Goal: Task Accomplishment & Management: Manage account settings

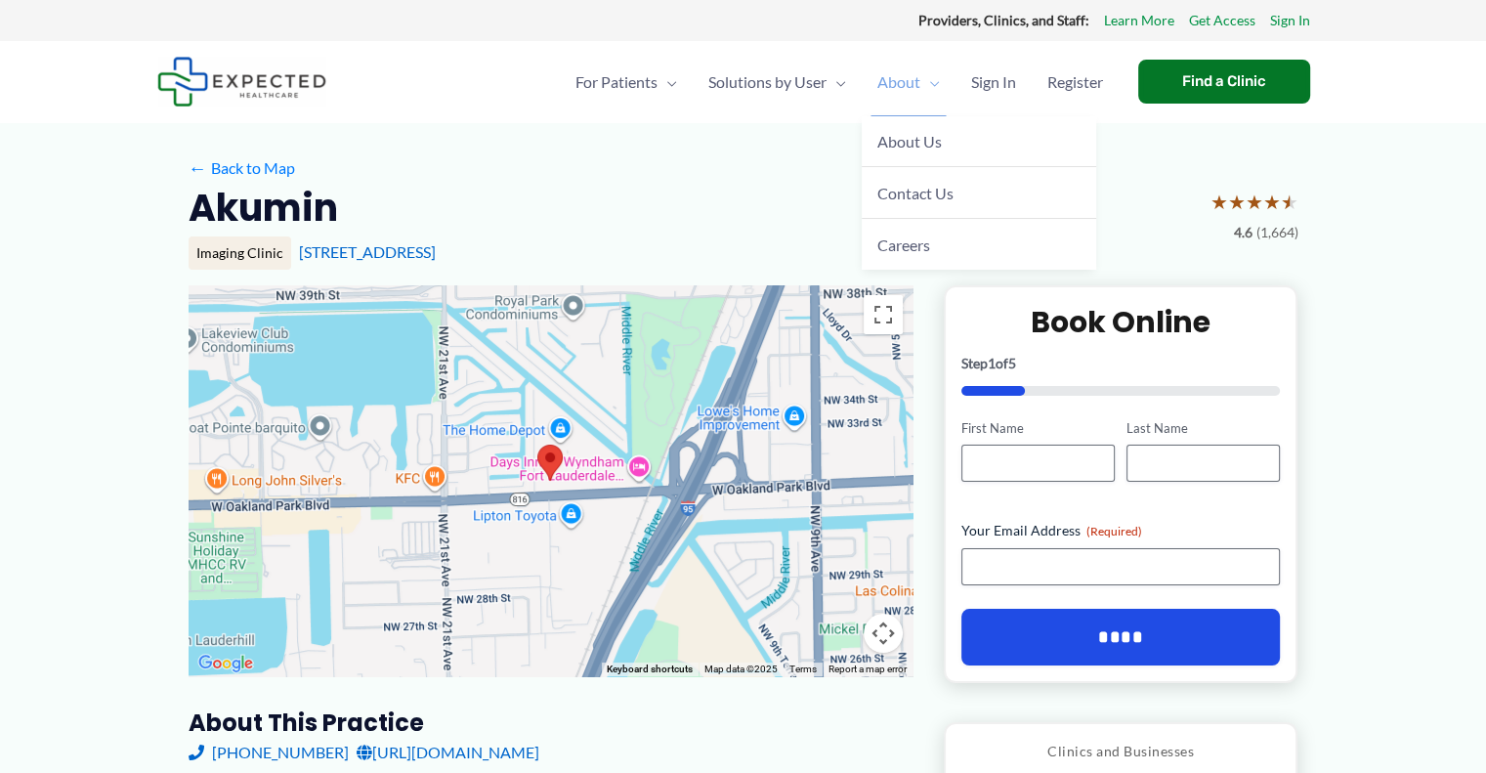
click at [934, 68] on span "Menu Toggle" at bounding box center [930, 82] width 20 height 68
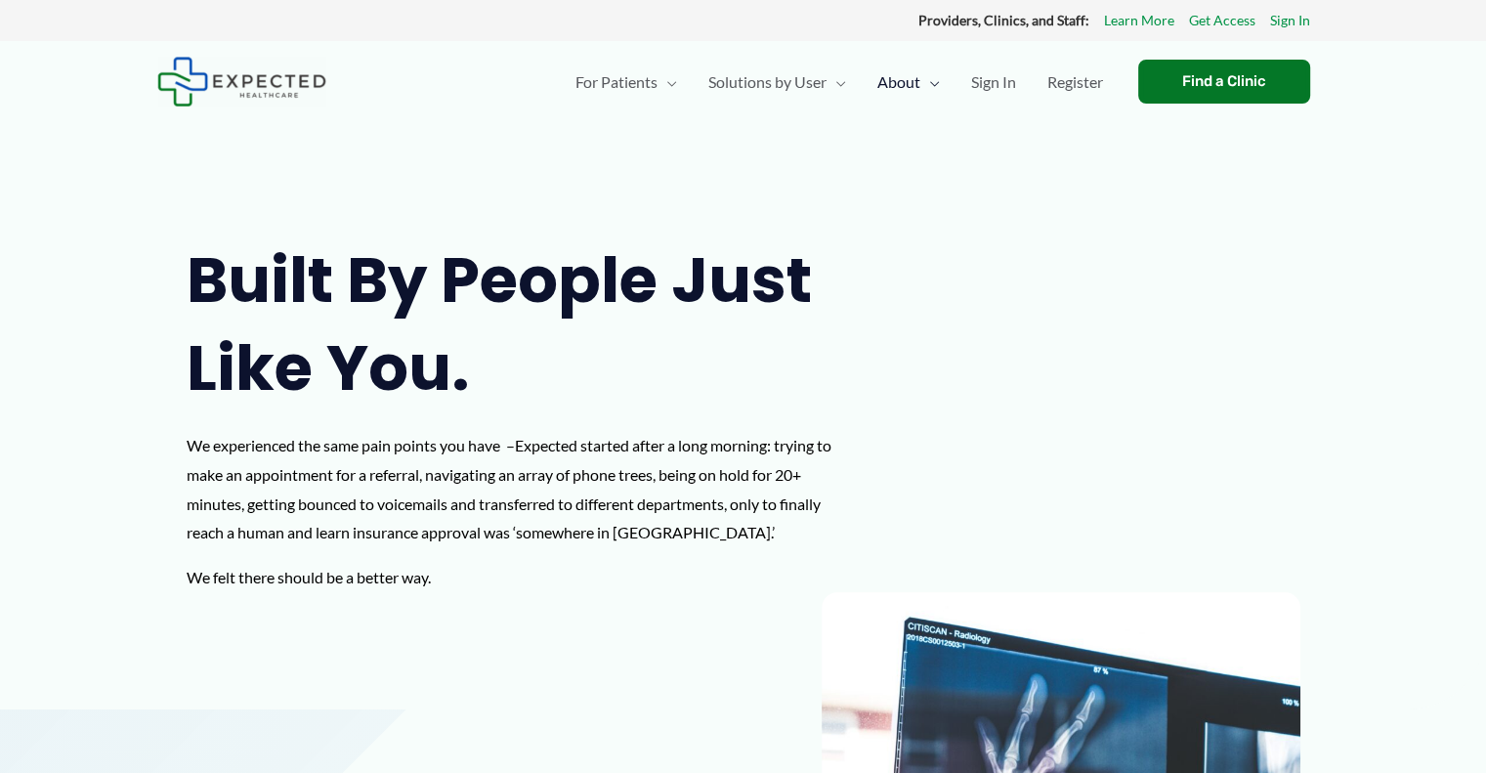
click at [1016, 80] on link "Sign In" at bounding box center [994, 82] width 76 height 68
